Goal: Task Accomplishment & Management: Use online tool/utility

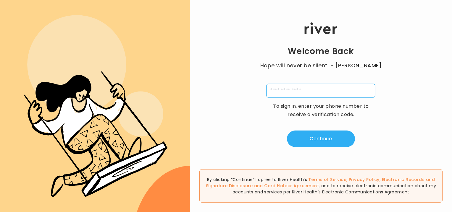
click at [324, 88] on input "tel" at bounding box center [320, 91] width 109 height 14
click at [272, 90] on input "**********" at bounding box center [320, 91] width 109 height 14
type input "**********"
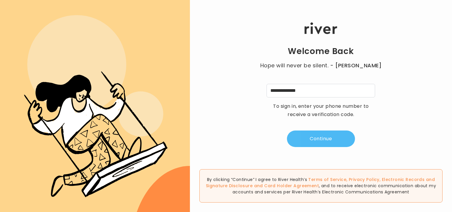
click at [315, 140] on button "Continue" at bounding box center [321, 139] width 68 height 17
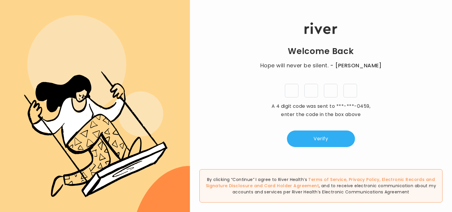
type input "*"
click at [332, 140] on button "Verify" at bounding box center [321, 139] width 68 height 17
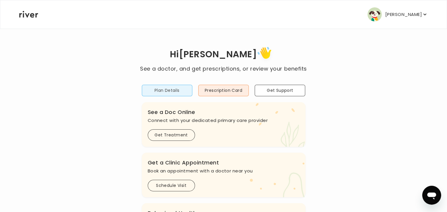
click at [171, 91] on button "Plan Details" at bounding box center [167, 91] width 51 height 12
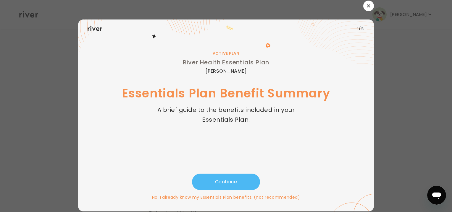
click at [227, 181] on button "Continue" at bounding box center [226, 182] width 68 height 17
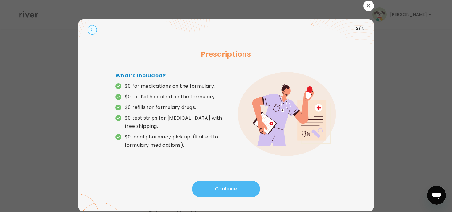
click at [225, 189] on button "Continue" at bounding box center [226, 189] width 68 height 17
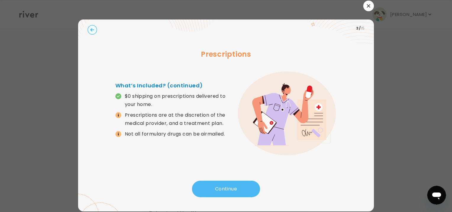
click at [225, 189] on button "Continue" at bounding box center [226, 189] width 68 height 17
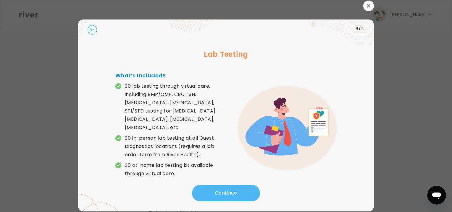
click at [225, 189] on button "Continue" at bounding box center [226, 193] width 68 height 17
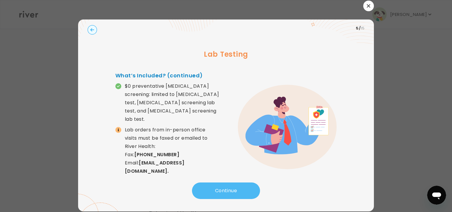
click at [225, 189] on button "Continue" at bounding box center [226, 191] width 68 height 17
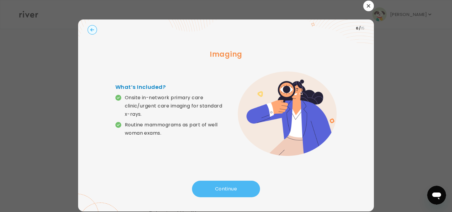
click at [225, 189] on button "Continue" at bounding box center [226, 189] width 68 height 17
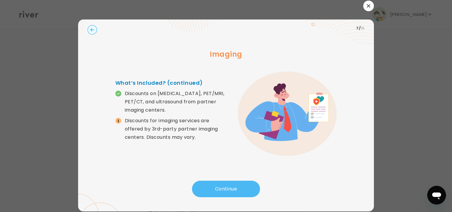
click at [225, 189] on button "Continue" at bounding box center [226, 189] width 68 height 17
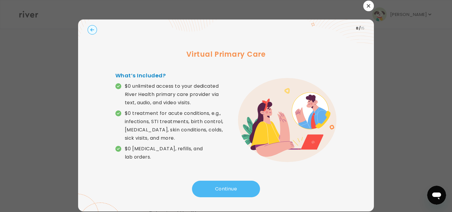
click at [225, 189] on button "Continue" at bounding box center [226, 189] width 68 height 17
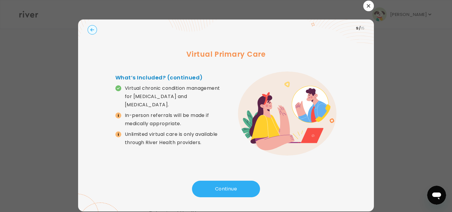
click at [365, 8] on button "button" at bounding box center [368, 6] width 11 height 11
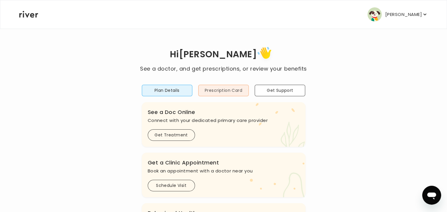
click at [230, 92] on button "Prescription Card" at bounding box center [223, 91] width 51 height 12
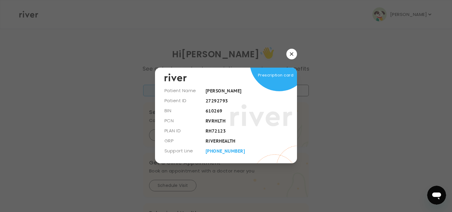
click at [291, 55] on icon "button" at bounding box center [291, 54] width 3 height 3
